Goal: Task Accomplishment & Management: Manage account settings

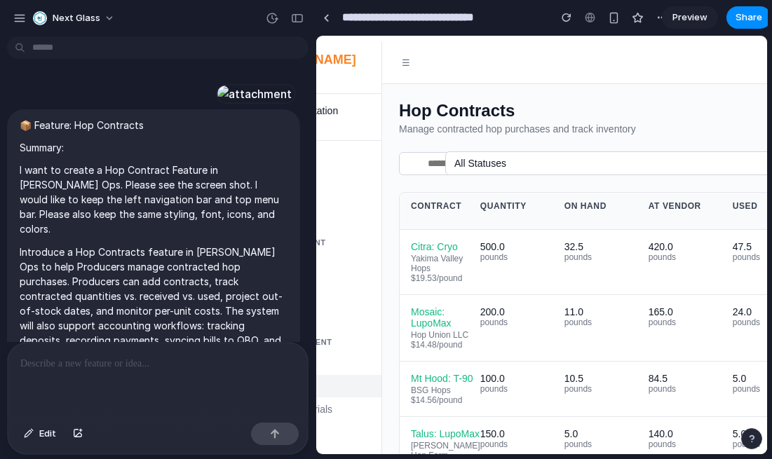
scroll to position [2603, 0]
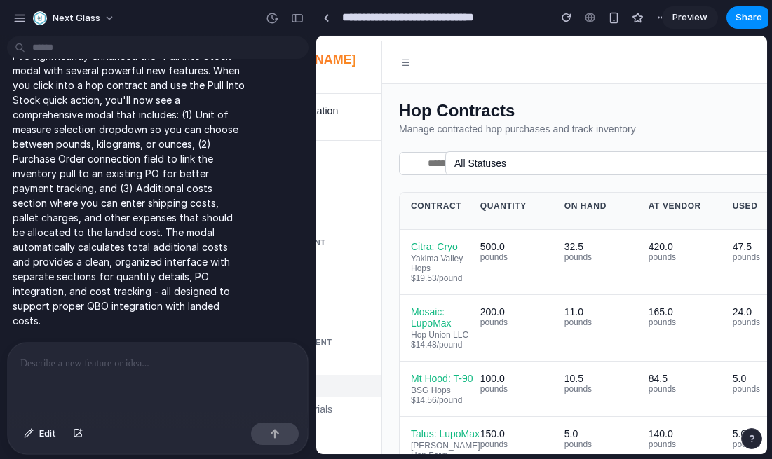
click at [19, 22] on div "button" at bounding box center [19, 18] width 13 height 13
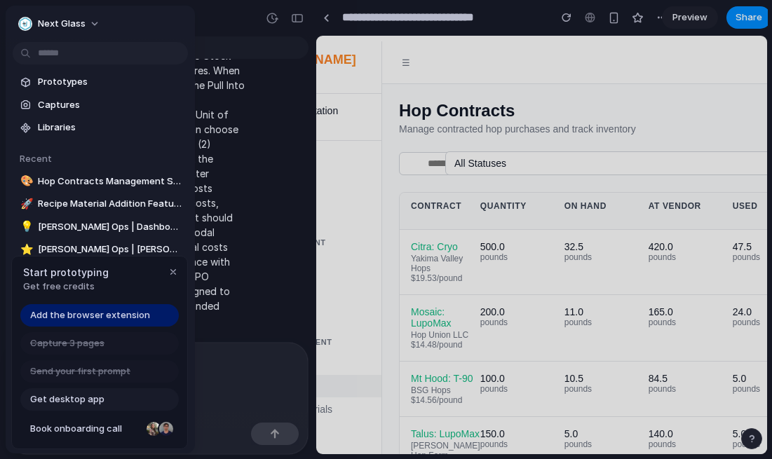
scroll to position [0, 0]
click at [53, 22] on span "Next Glass" at bounding box center [62, 24] width 48 height 14
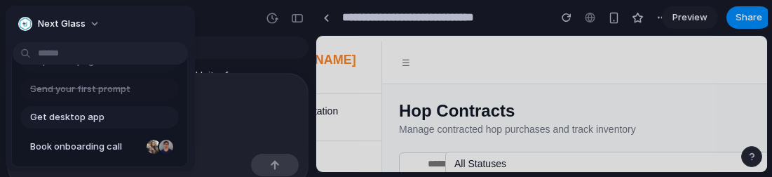
click at [35, 24] on div "Next Glass" at bounding box center [51, 24] width 67 height 14
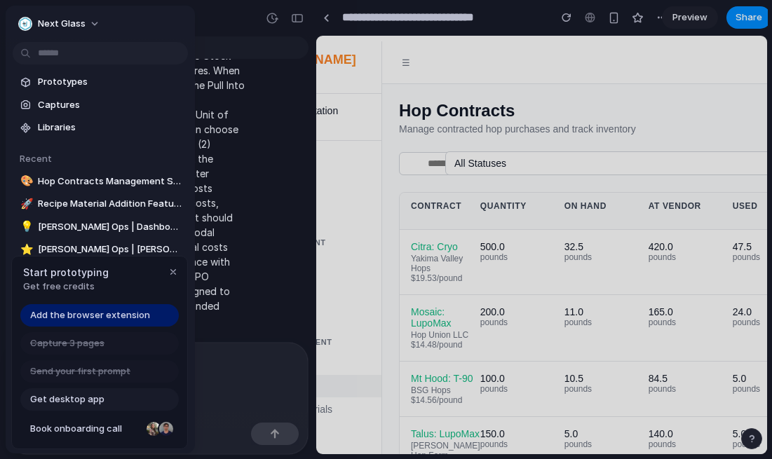
click at [34, 18] on div "Next Glass" at bounding box center [51, 24] width 67 height 14
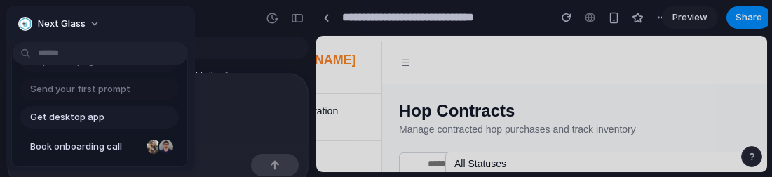
click at [142, 20] on div "Next Glass" at bounding box center [100, 23] width 189 height 34
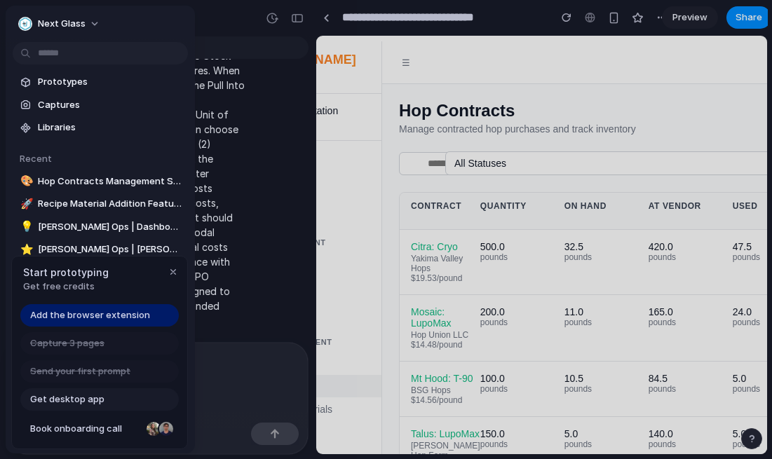
click at [168, 4] on div at bounding box center [386, 229] width 772 height 459
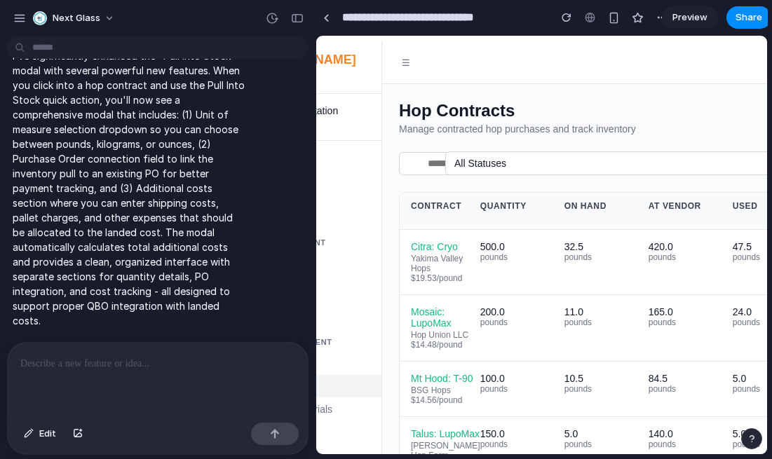
click at [293, 18] on div "button" at bounding box center [297, 18] width 13 height 10
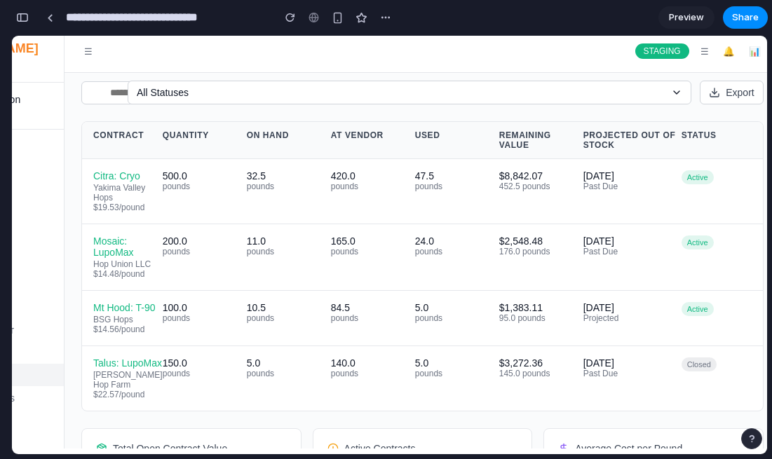
scroll to position [64, 0]
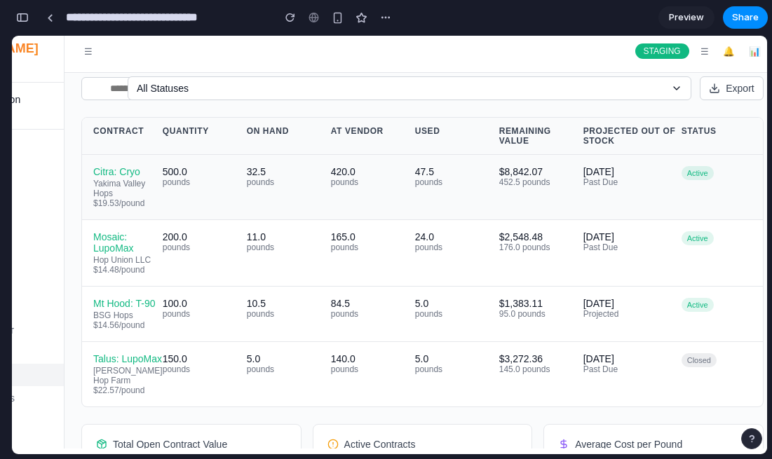
click at [102, 177] on div "Citra: Cryo" at bounding box center [127, 171] width 69 height 11
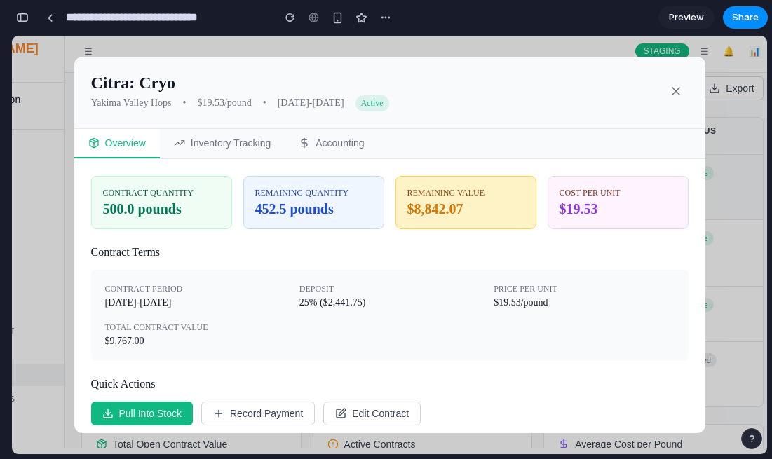
scroll to position [0, 0]
click at [677, 95] on icon at bounding box center [676, 91] width 14 height 14
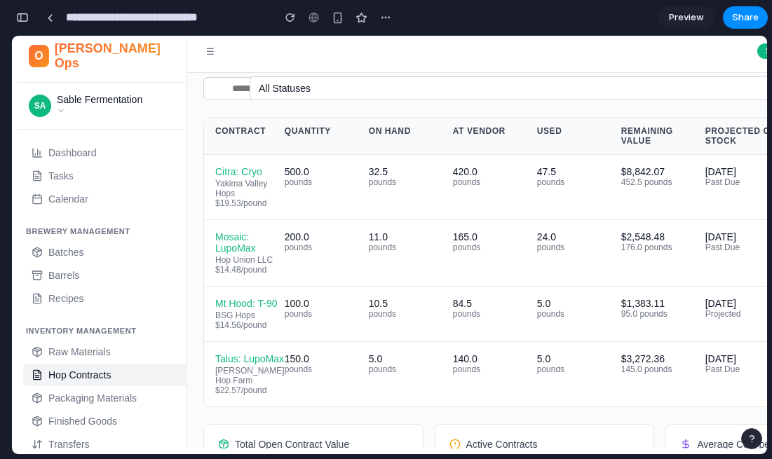
scroll to position [11, 0]
click at [15, 22] on button "button" at bounding box center [22, 17] width 22 height 22
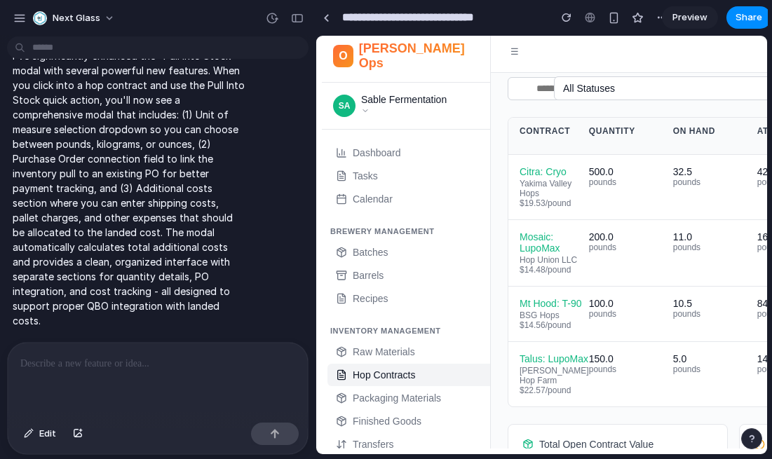
click at [13, 24] on div "button" at bounding box center [19, 18] width 13 height 13
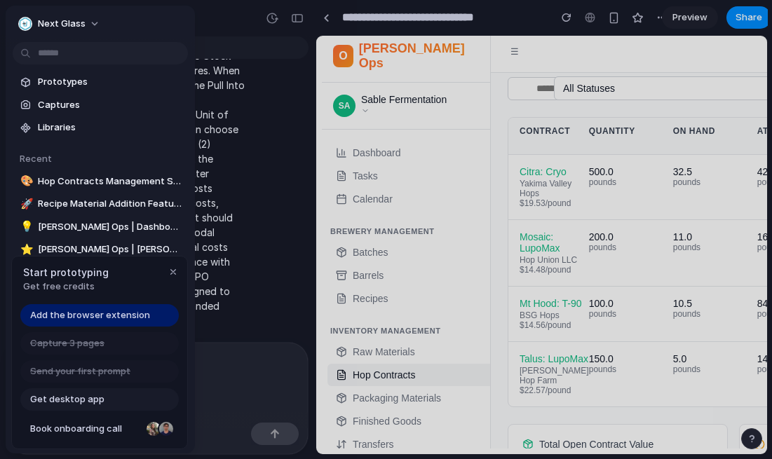
click at [174, 188] on body "Next Glass 📦 Feature: Hop Contracts Summary: I want to create a Hop Contract Fe…" at bounding box center [386, 229] width 772 height 459
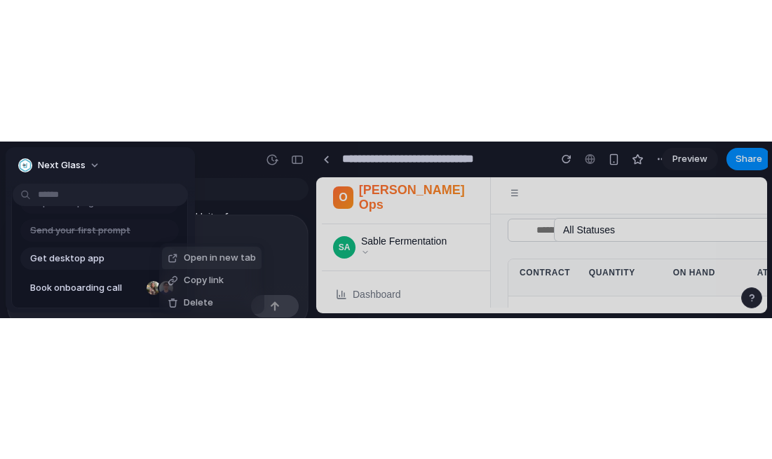
scroll to position [0, 0]
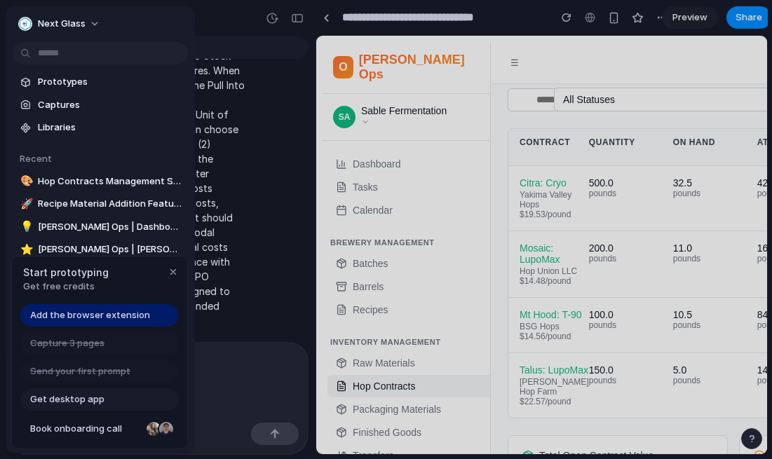
click at [504, 29] on div at bounding box center [386, 229] width 772 height 459
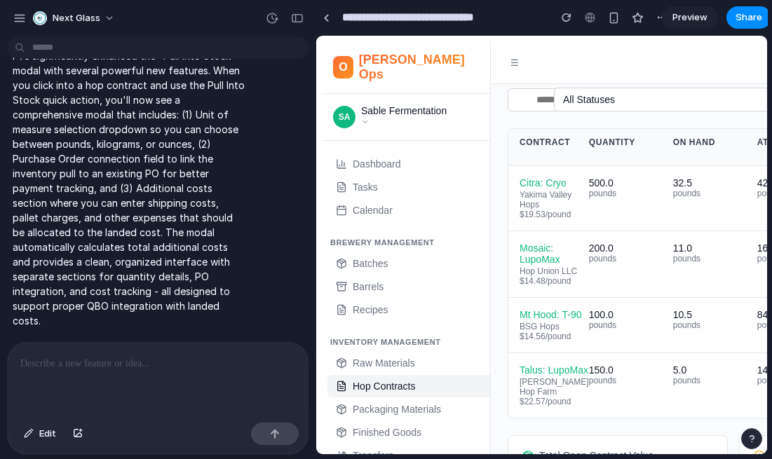
click at [506, 21] on input "**********" at bounding box center [443, 17] width 206 height 25
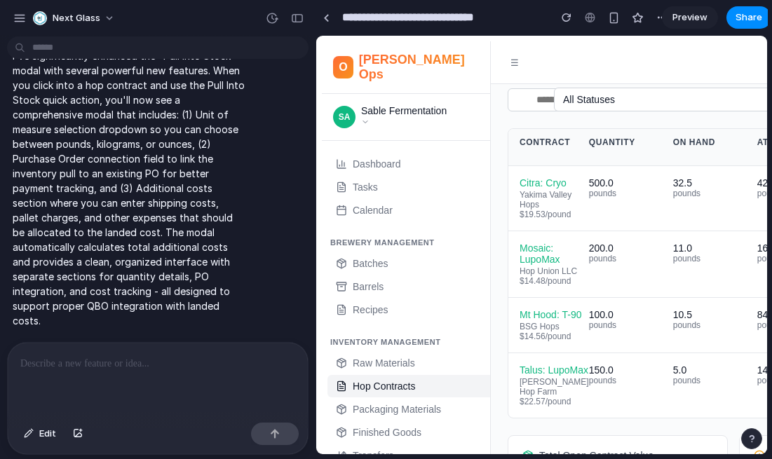
click at [308, 21] on button "button" at bounding box center [297, 18] width 22 height 22
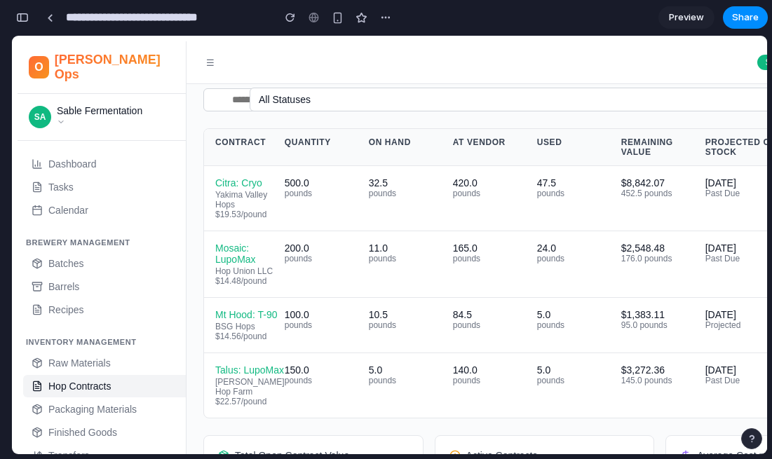
click at [18, 20] on div "button" at bounding box center [22, 18] width 13 height 10
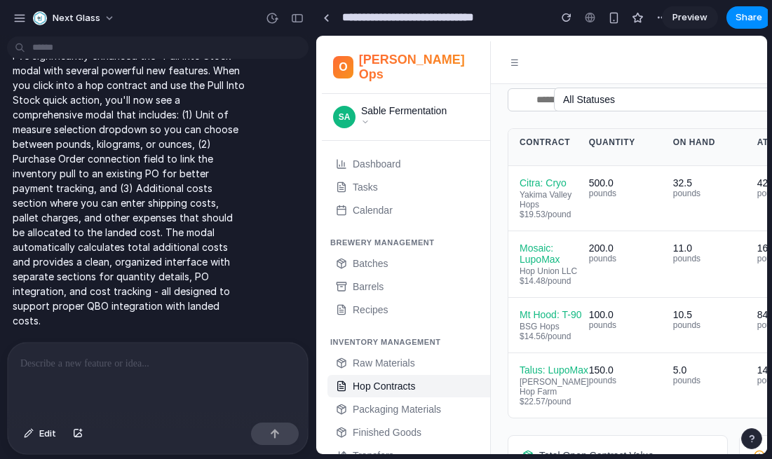
click at [11, 17] on button "button" at bounding box center [19, 18] width 21 height 21
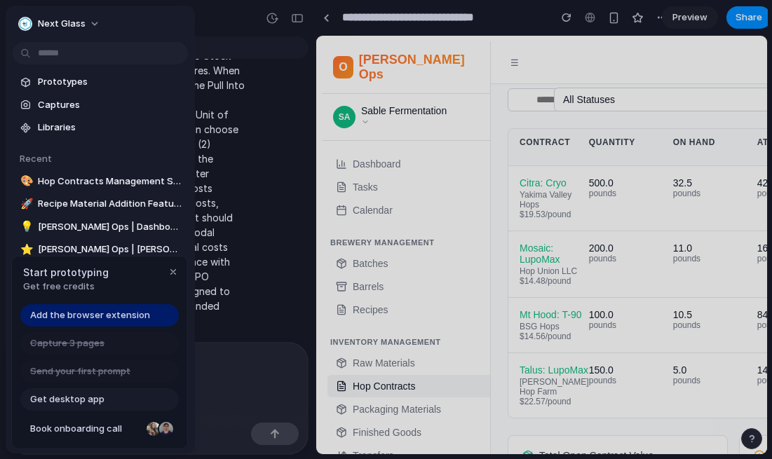
click at [114, 202] on span "Recipe Material Addition Feature" at bounding box center [110, 204] width 145 height 14
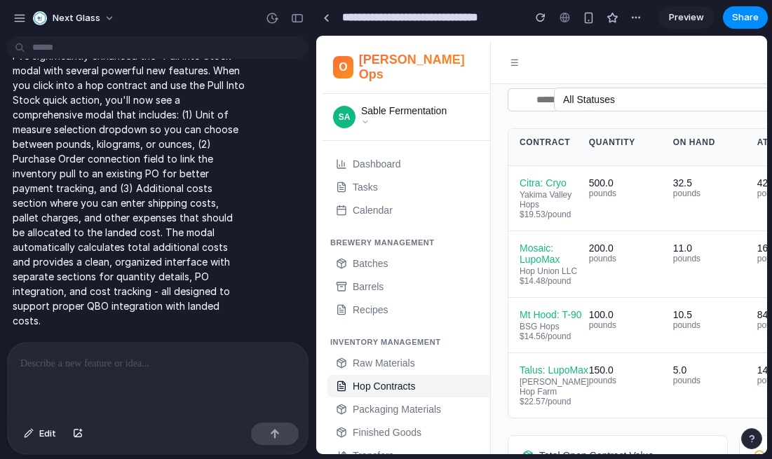
scroll to position [734, 0]
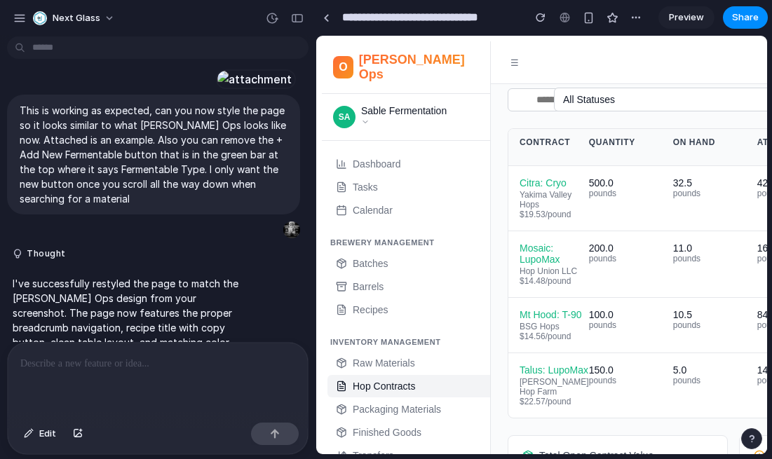
click at [300, 14] on div "button" at bounding box center [297, 18] width 13 height 10
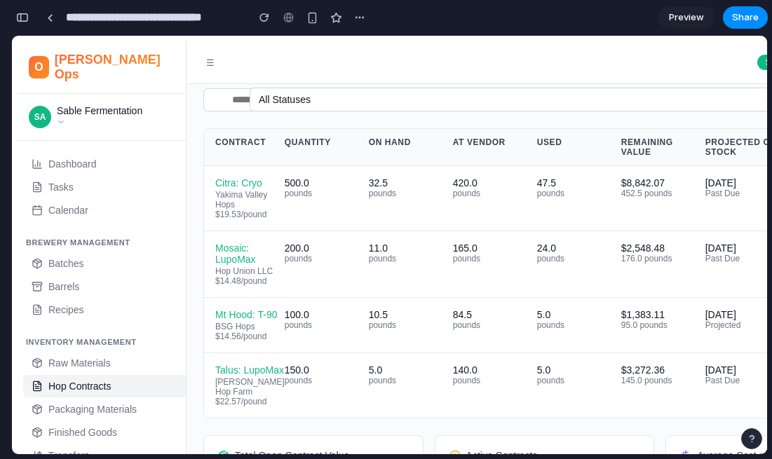
click at [210, 14] on input "**********" at bounding box center [153, 17] width 180 height 25
click at [15, 14] on button "button" at bounding box center [22, 17] width 22 height 22
type input "**********"
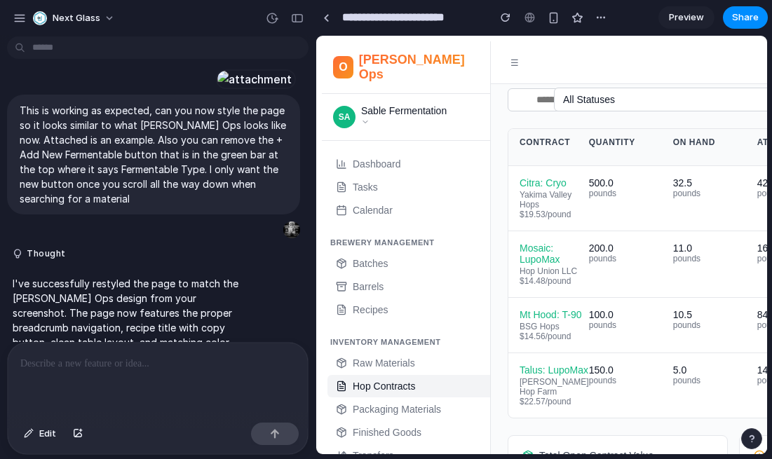
scroll to position [1178, 0]
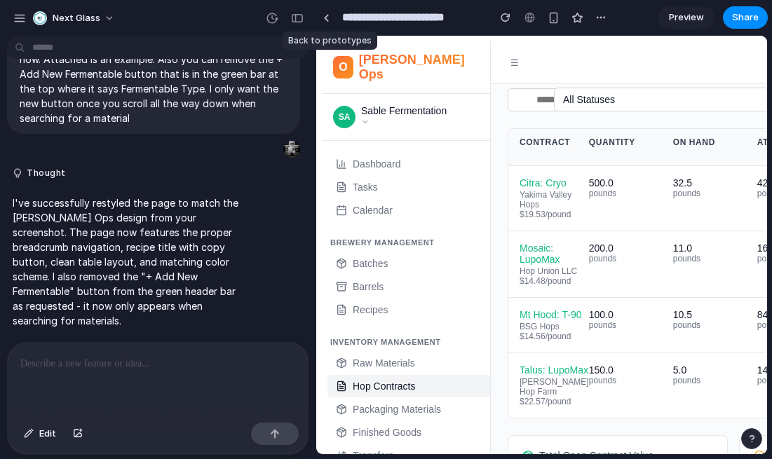
click at [335, 13] on link at bounding box center [326, 17] width 21 height 21
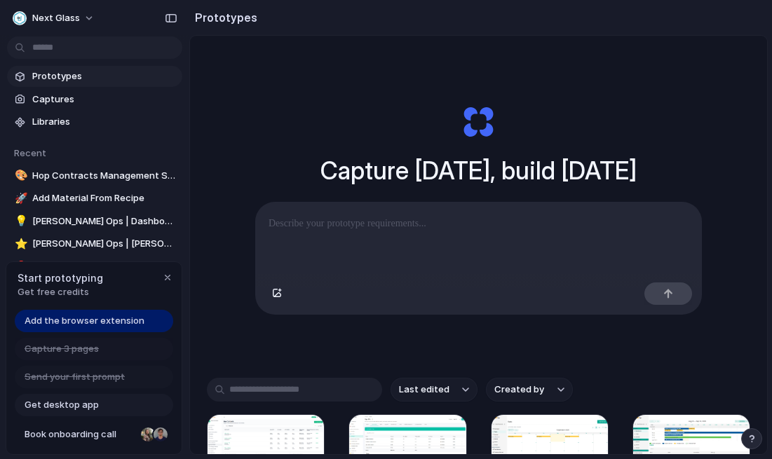
click at [65, 222] on span "[PERSON_NAME] Ops | Dashboard" at bounding box center [104, 222] width 145 height 14
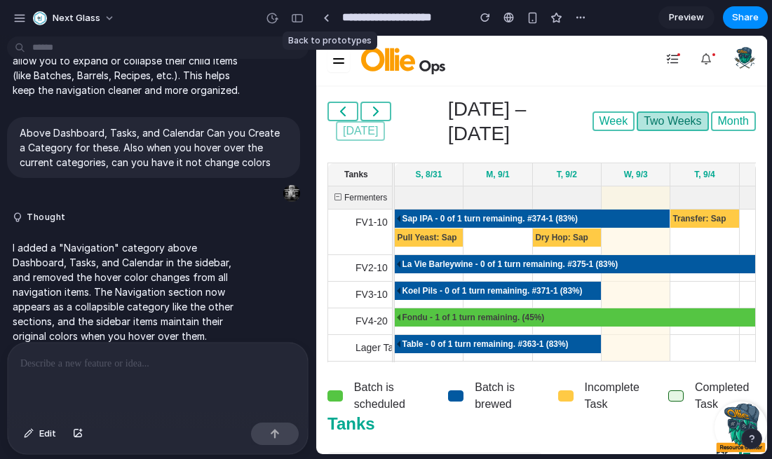
click at [321, 19] on link at bounding box center [326, 17] width 21 height 21
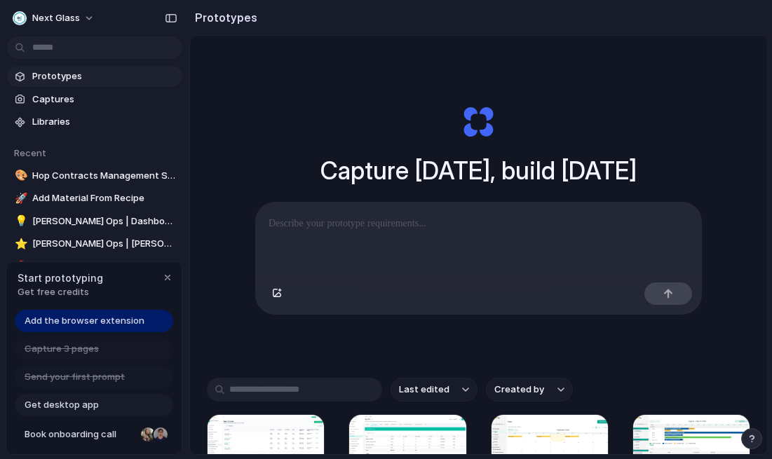
click at [43, 217] on span "[PERSON_NAME] Ops | Dashboard" at bounding box center [104, 222] width 145 height 14
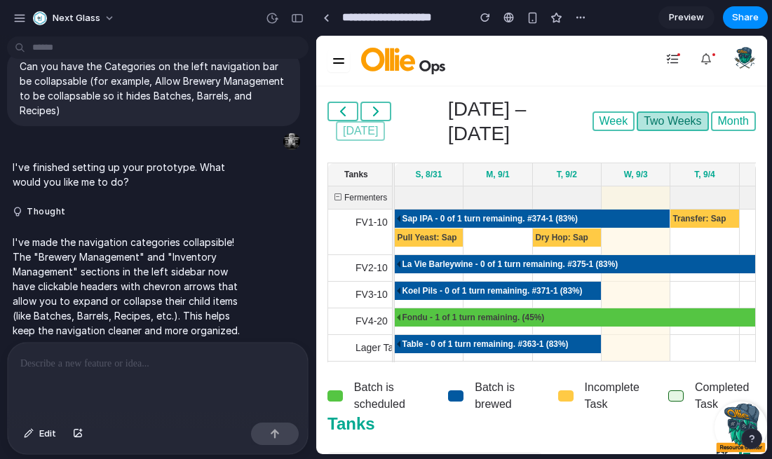
scroll to position [45, 0]
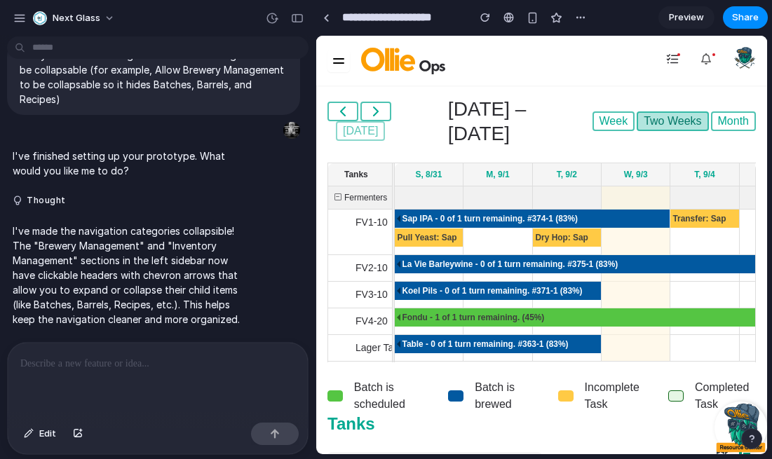
click at [345, 60] on button at bounding box center [339, 61] width 22 height 22
click at [332, 69] on button at bounding box center [339, 61] width 22 height 22
click at [343, 62] on span at bounding box center [338, 62] width 11 height 1
click at [299, 27] on button "button" at bounding box center [297, 18] width 22 height 22
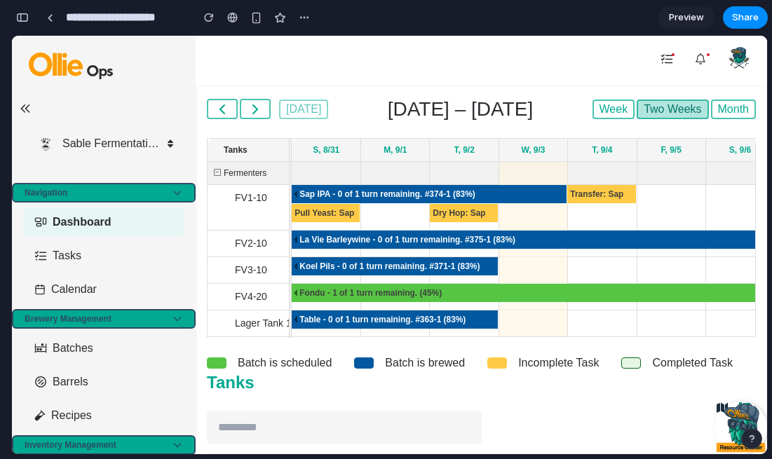
scroll to position [0, 0]
click at [109, 23] on input "**********" at bounding box center [125, 17] width 124 height 25
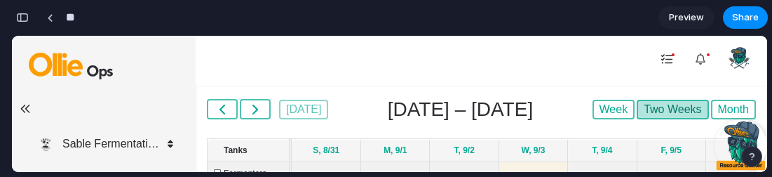
type input "*"
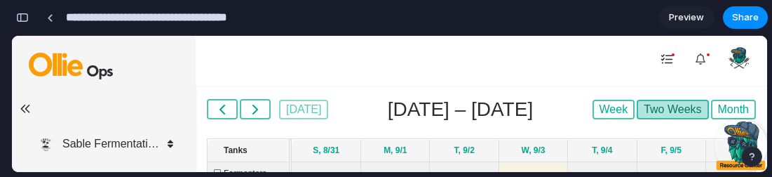
type input "**********"
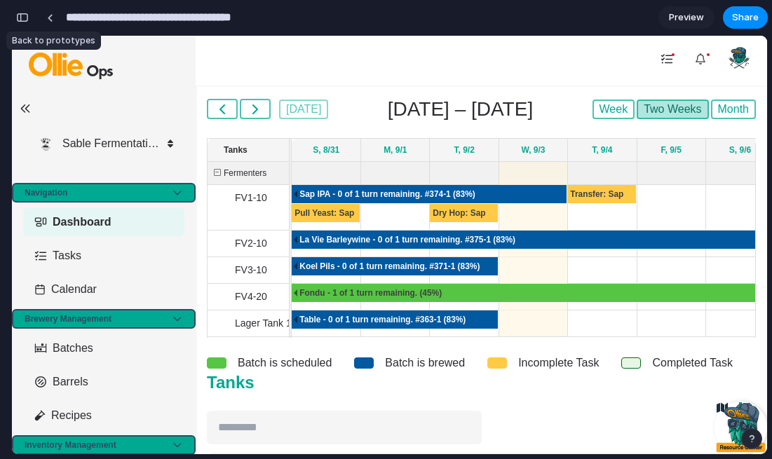
click at [47, 16] on div at bounding box center [50, 18] width 6 height 8
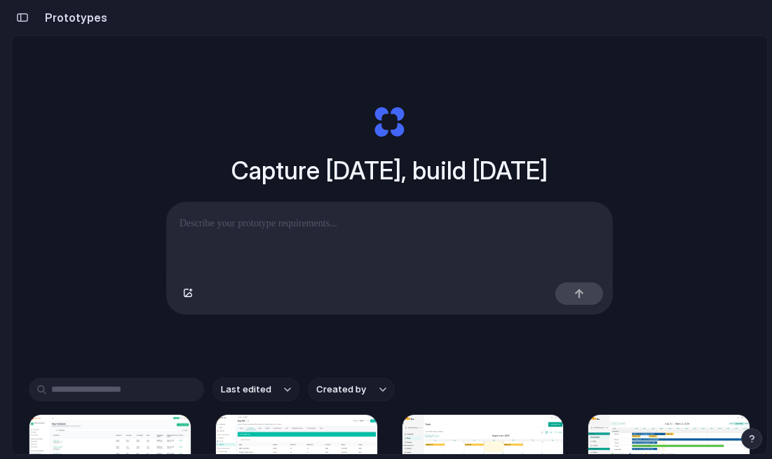
click at [15, 15] on button "button" at bounding box center [22, 17] width 22 height 22
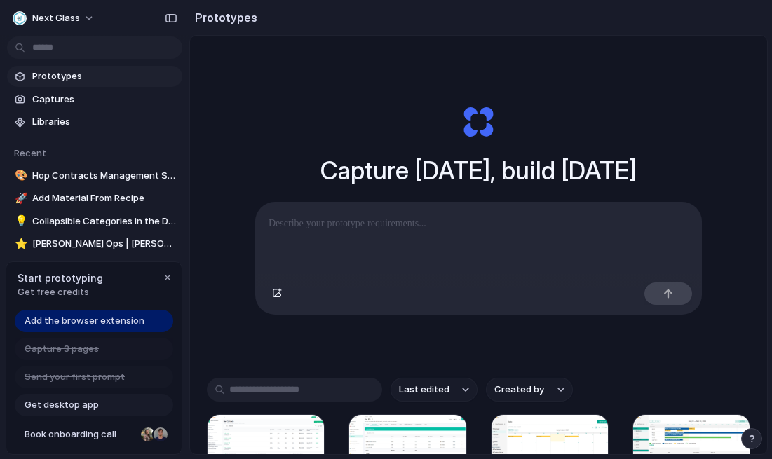
click at [67, 248] on span "[PERSON_NAME] Ops | [PERSON_NAME] Ops | Add New Task" at bounding box center [104, 244] width 145 height 14
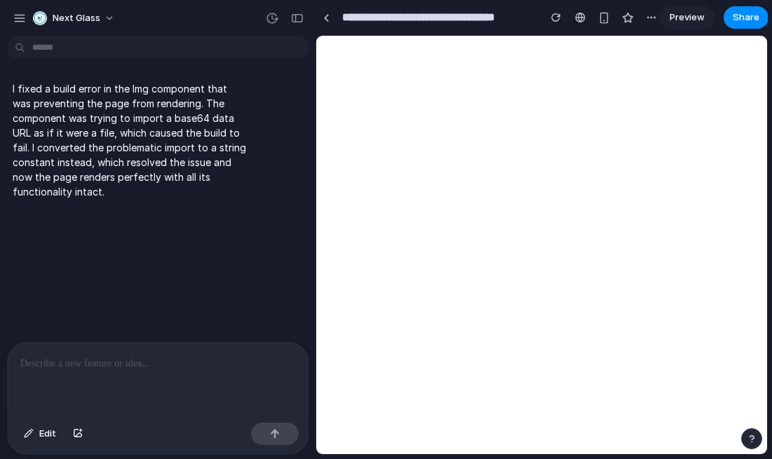
select select "**********"
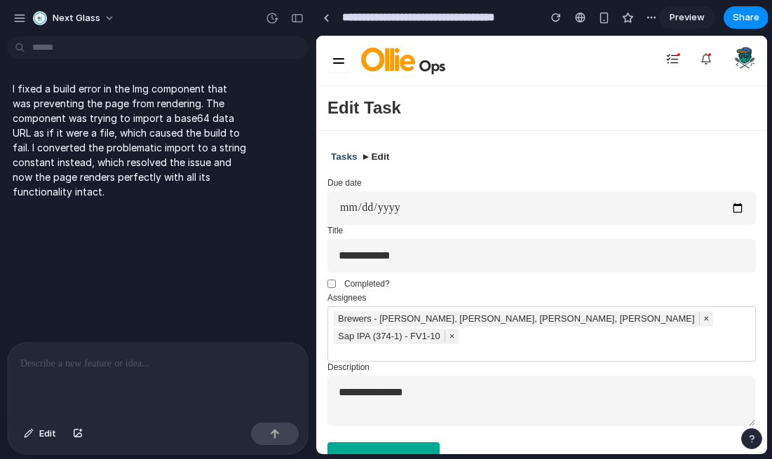
click at [13, 27] on button "button" at bounding box center [19, 18] width 21 height 21
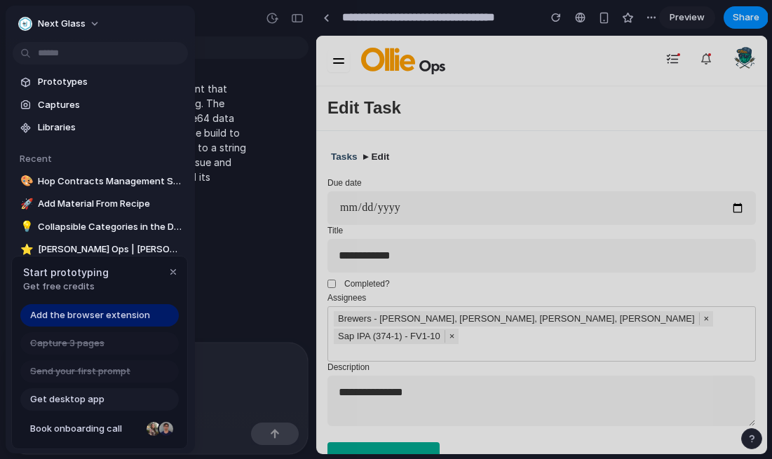
click at [168, 248] on body "**********" at bounding box center [386, 229] width 772 height 459
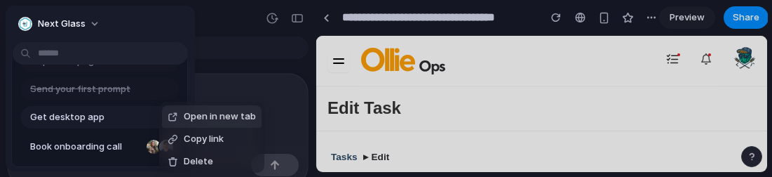
click at [184, 168] on span "Delete" at bounding box center [198, 161] width 29 height 14
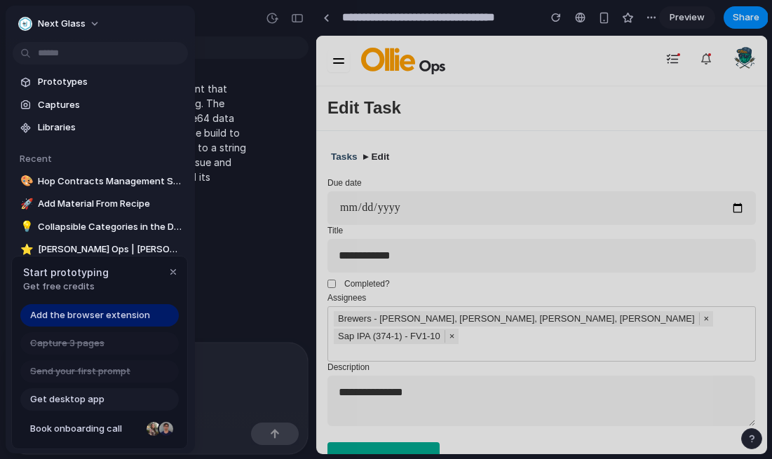
click at [60, 311] on span "Add the browser extension" at bounding box center [90, 316] width 120 height 14
click at [51, 312] on span "Add the browser extension" at bounding box center [90, 316] width 120 height 14
click at [49, 347] on span "Capture 3 pages" at bounding box center [67, 344] width 74 height 14
click at [275, 199] on div at bounding box center [386, 229] width 772 height 459
